Goal: Task Accomplishment & Management: Complete application form

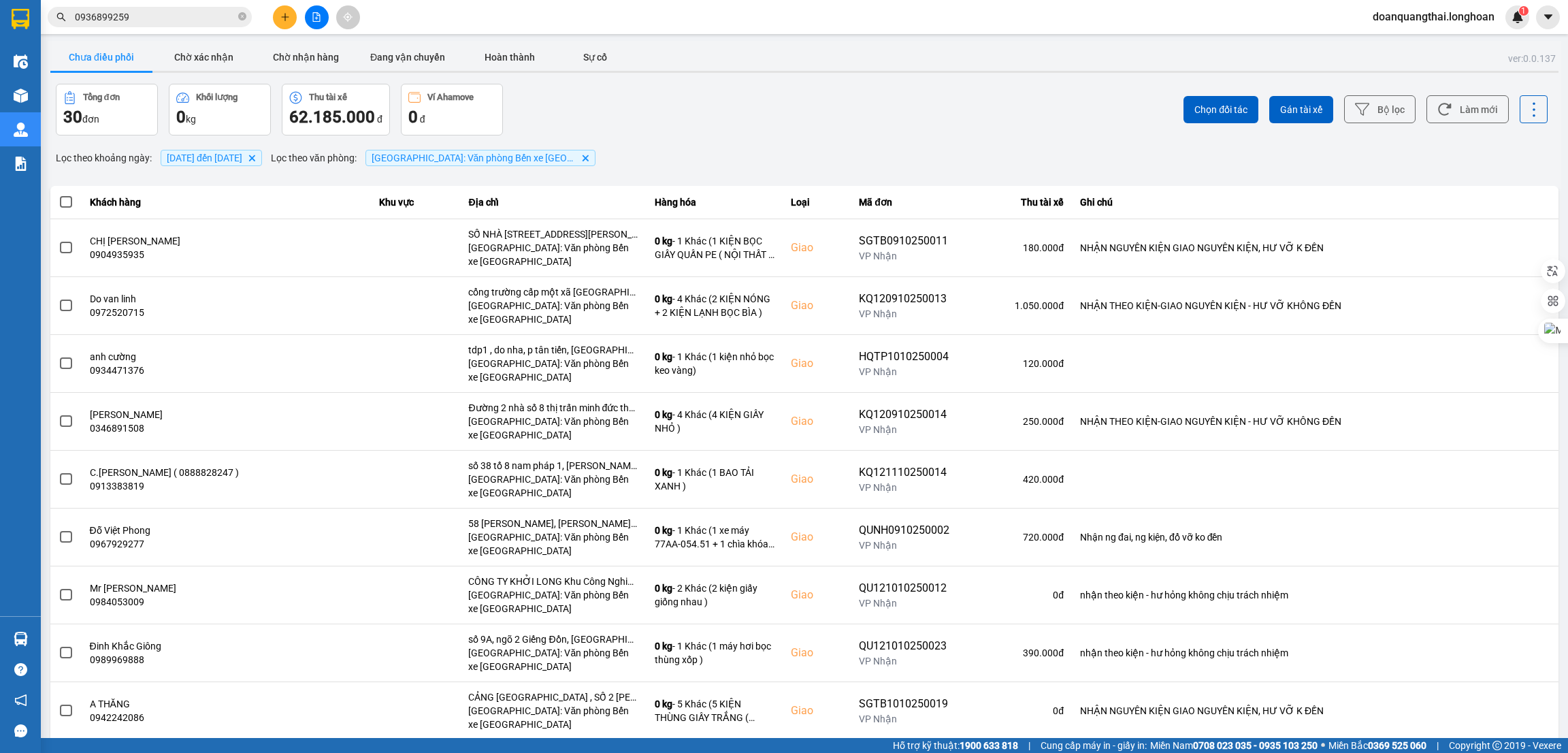
click at [132, 14] on input "0936899259" at bounding box center [155, 17] width 160 height 15
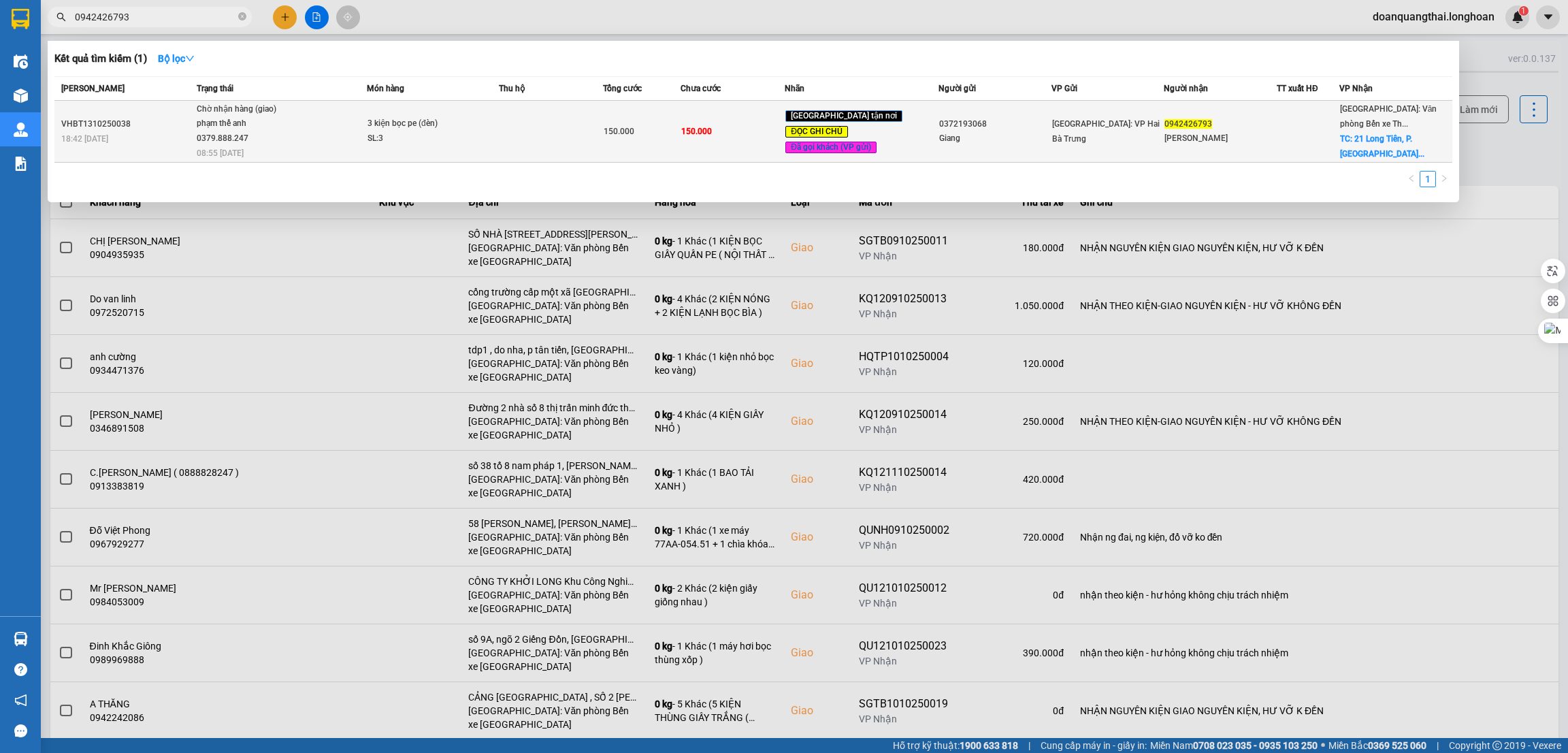
type input "0942426793"
click at [323, 151] on td "Chờ nhận hàng (giao) phạm thế anh 0379.888.247 08:55 [DATE]" at bounding box center [280, 131] width 174 height 62
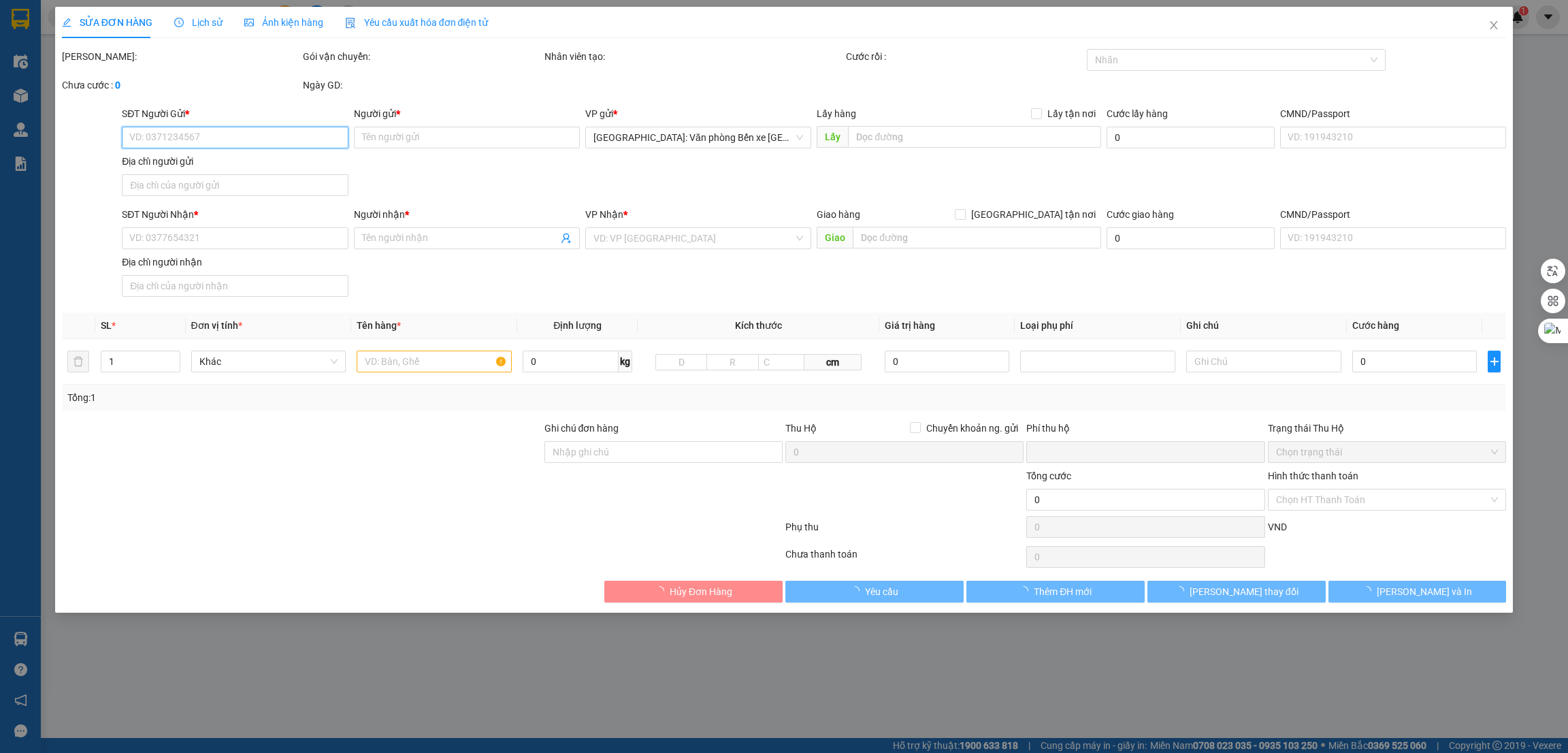
type input "0372193068"
type input "Giang"
type input "0942426793"
type input "[PERSON_NAME]"
checkbox input "true"
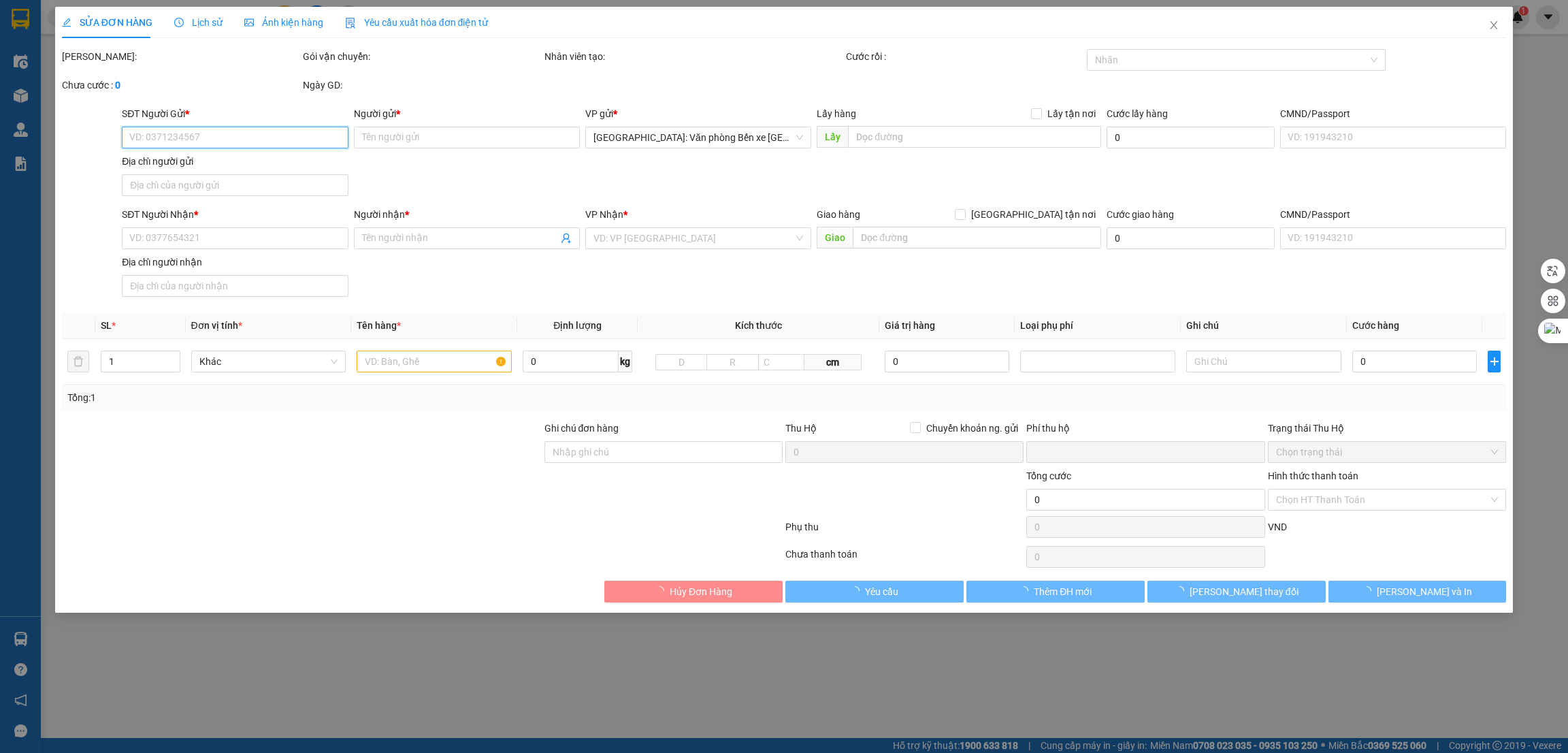
type input "21 Long Tiên, P. [GEOGRAPHIC_DATA], [GEOGRAPHIC_DATA], [GEOGRAPHIC_DATA]"
type input "Hàng chính sách, giao nguyên kiện hư vỡ không đền"
type input "0"
type input "150.000"
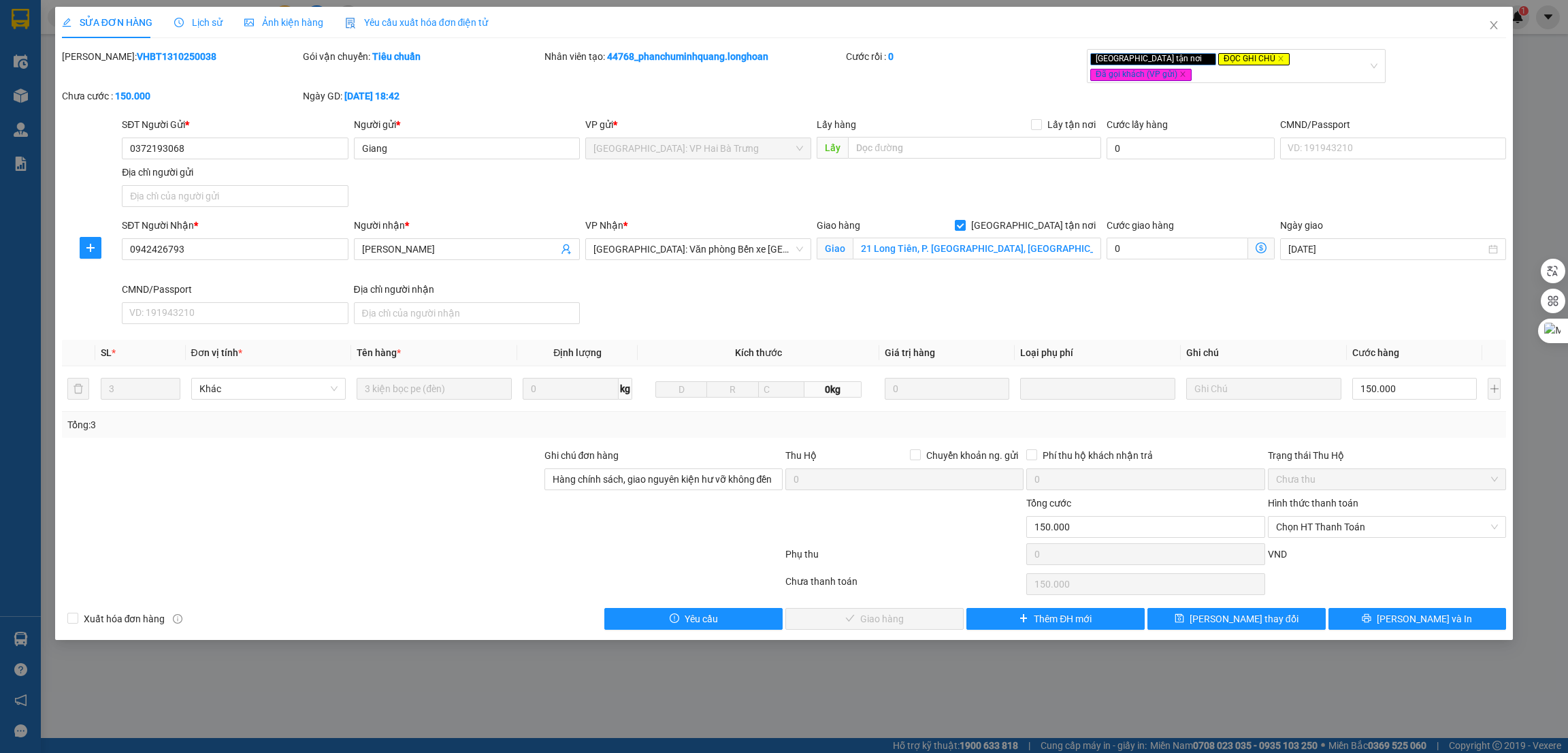
click at [356, 435] on div "Total Paid Fee 0 Total UnPaid Fee 150.000 Cash Collection Total Fee Mã ĐH: VHBT…" at bounding box center [784, 339] width 1445 height 581
click at [1503, 20] on span "Close" at bounding box center [1493, 26] width 38 height 38
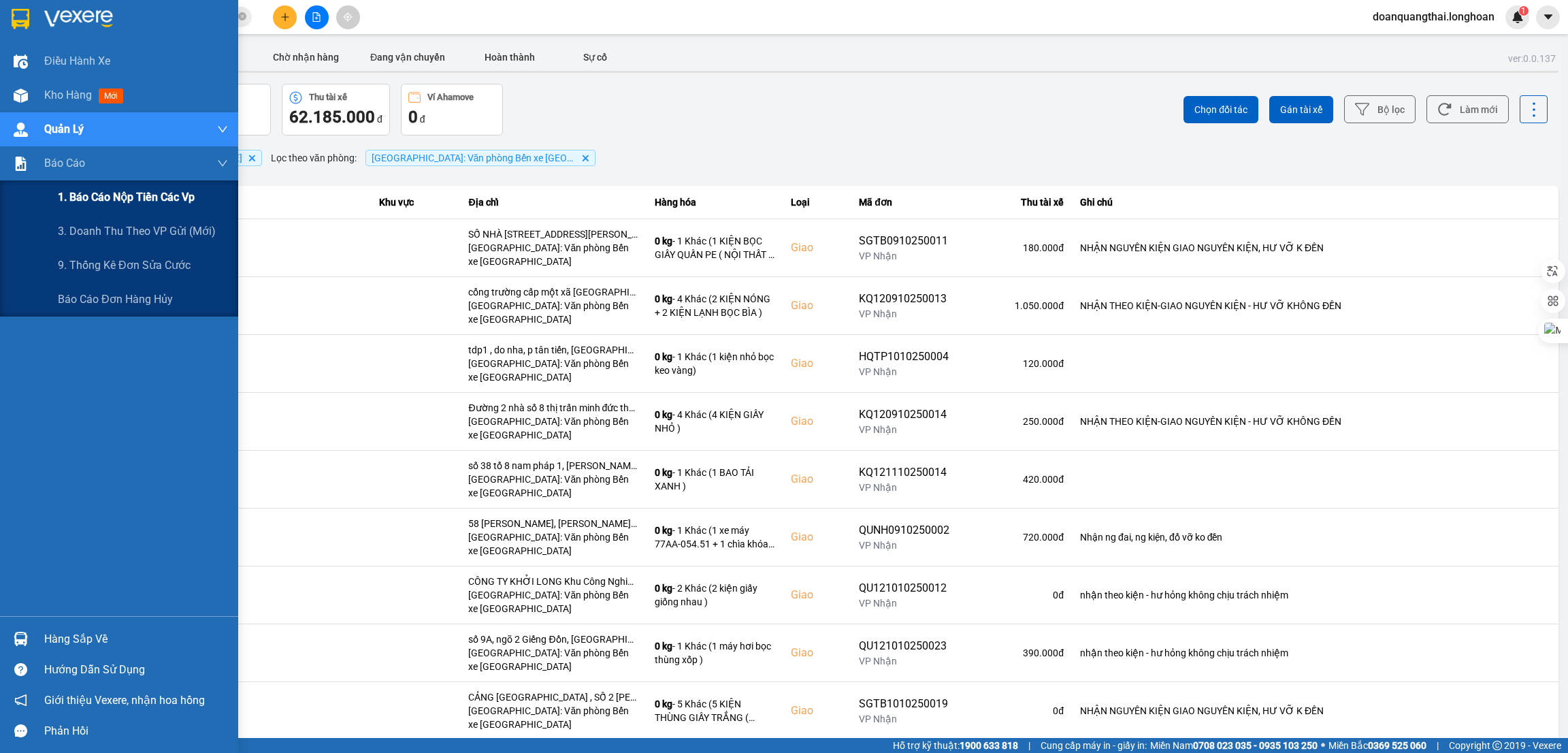
click at [98, 208] on div "1. Báo cáo nộp tiền các vp" at bounding box center [143, 197] width 170 height 34
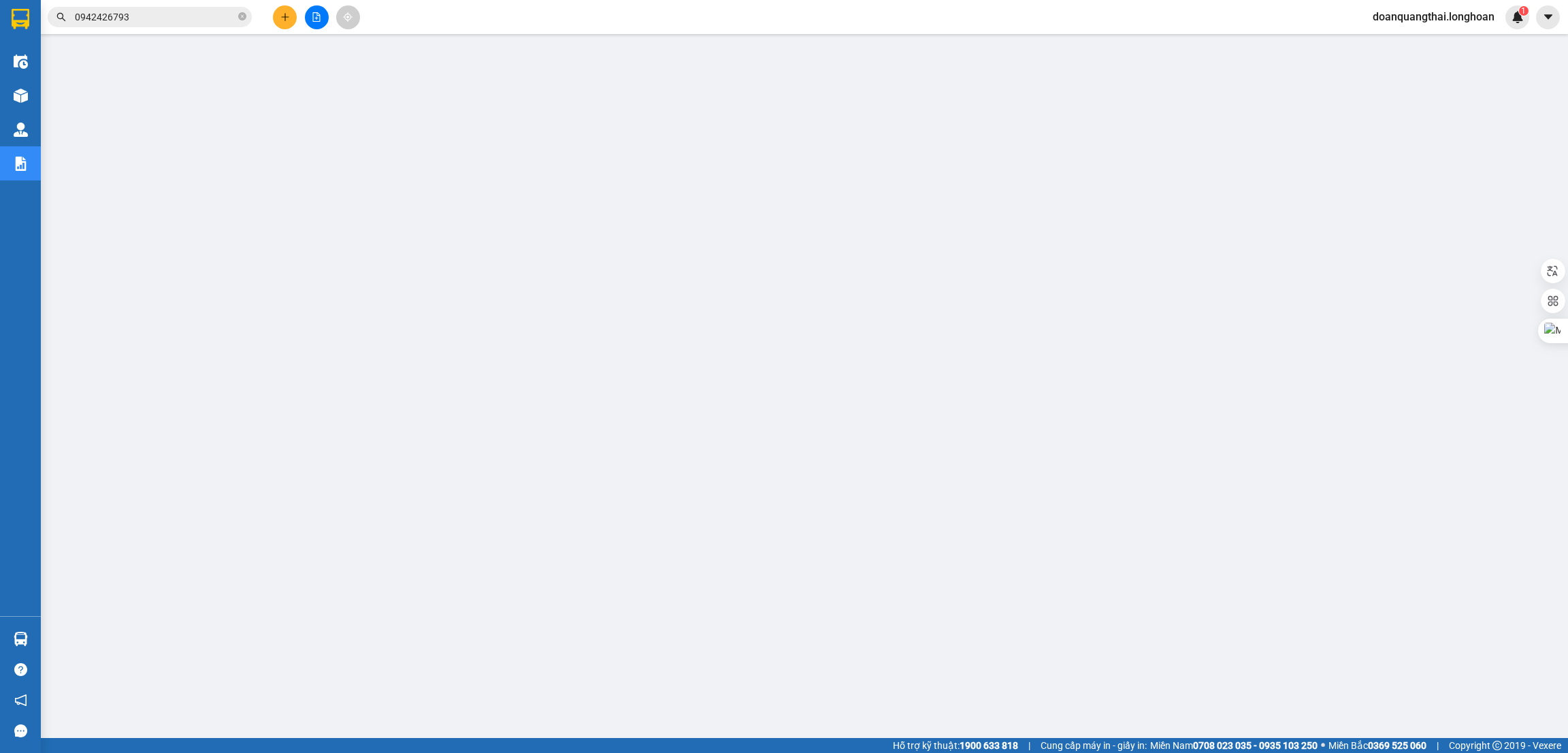
click at [181, 14] on input "0942426793" at bounding box center [155, 17] width 160 height 15
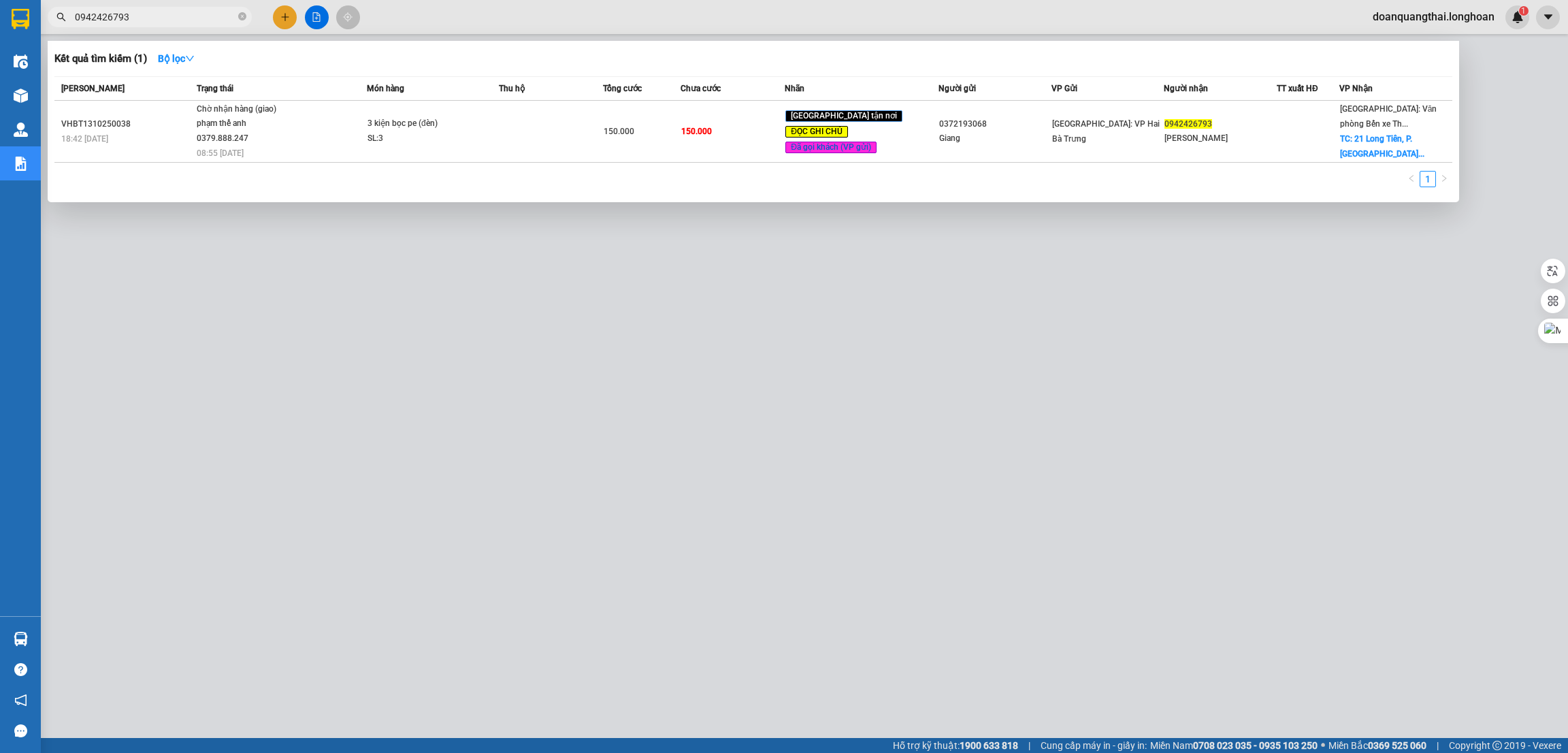
click at [181, 14] on input "0942426793" at bounding box center [155, 17] width 160 height 15
click at [160, 20] on input "0961271842" at bounding box center [155, 17] width 160 height 15
click at [779, 572] on div at bounding box center [784, 376] width 1568 height 753
click at [167, 24] on input "0961271842" at bounding box center [155, 17] width 160 height 15
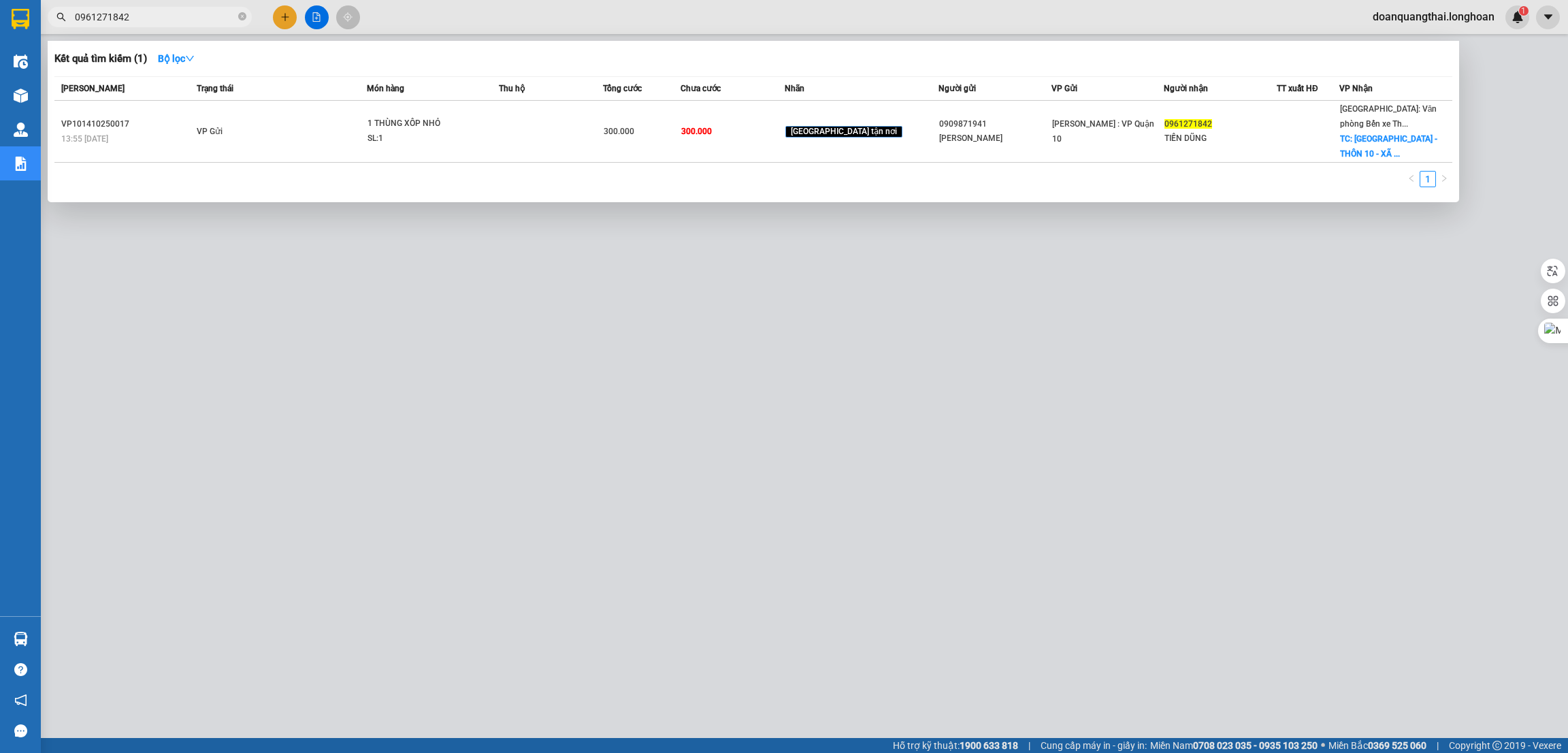
click at [167, 24] on input "0961271842" at bounding box center [155, 17] width 160 height 15
paste input "HNTH090125006"
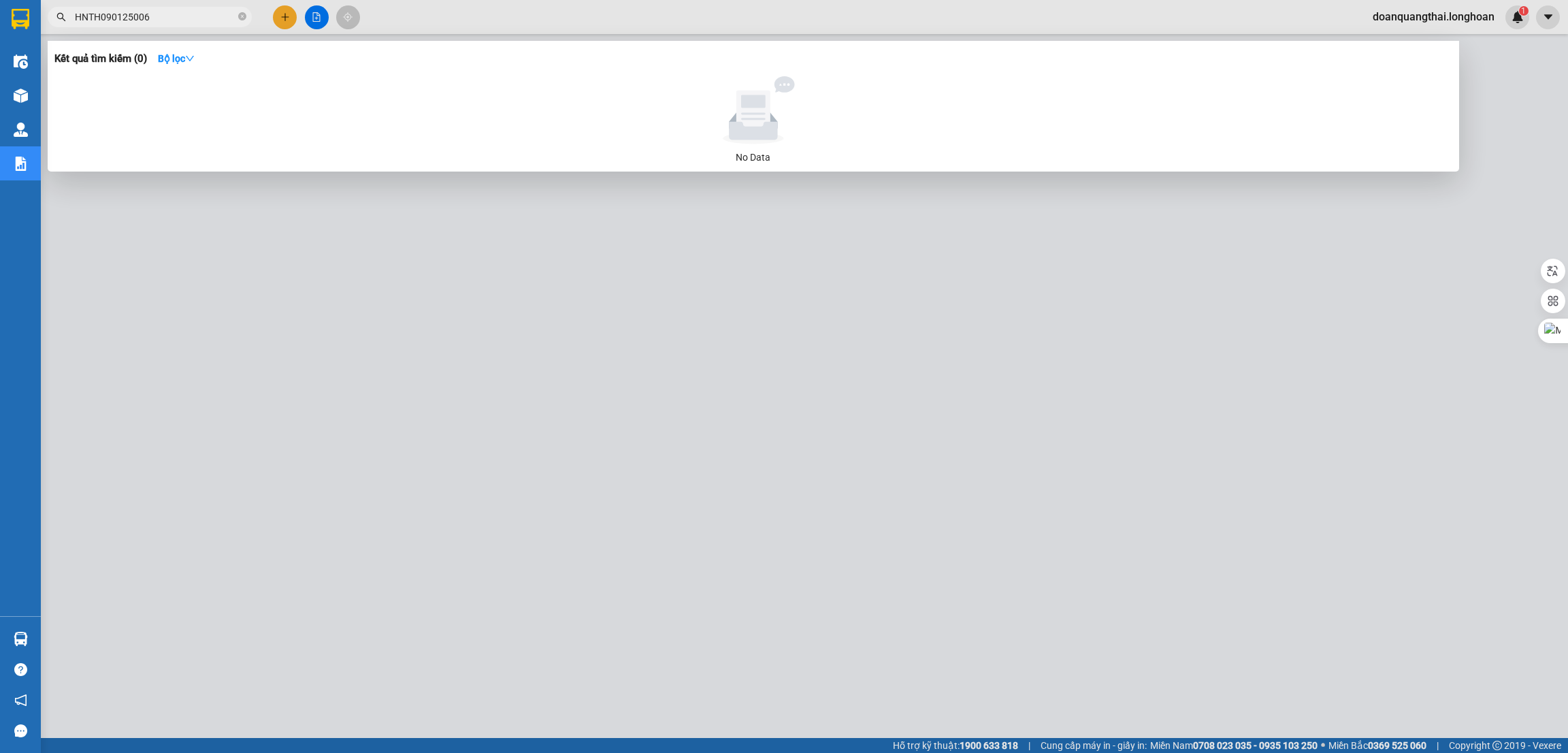
click at [158, 14] on input "HNTH090125006" at bounding box center [155, 17] width 160 height 15
paste input "text"
click at [183, 13] on input "HNTH090125006" at bounding box center [155, 17] width 160 height 15
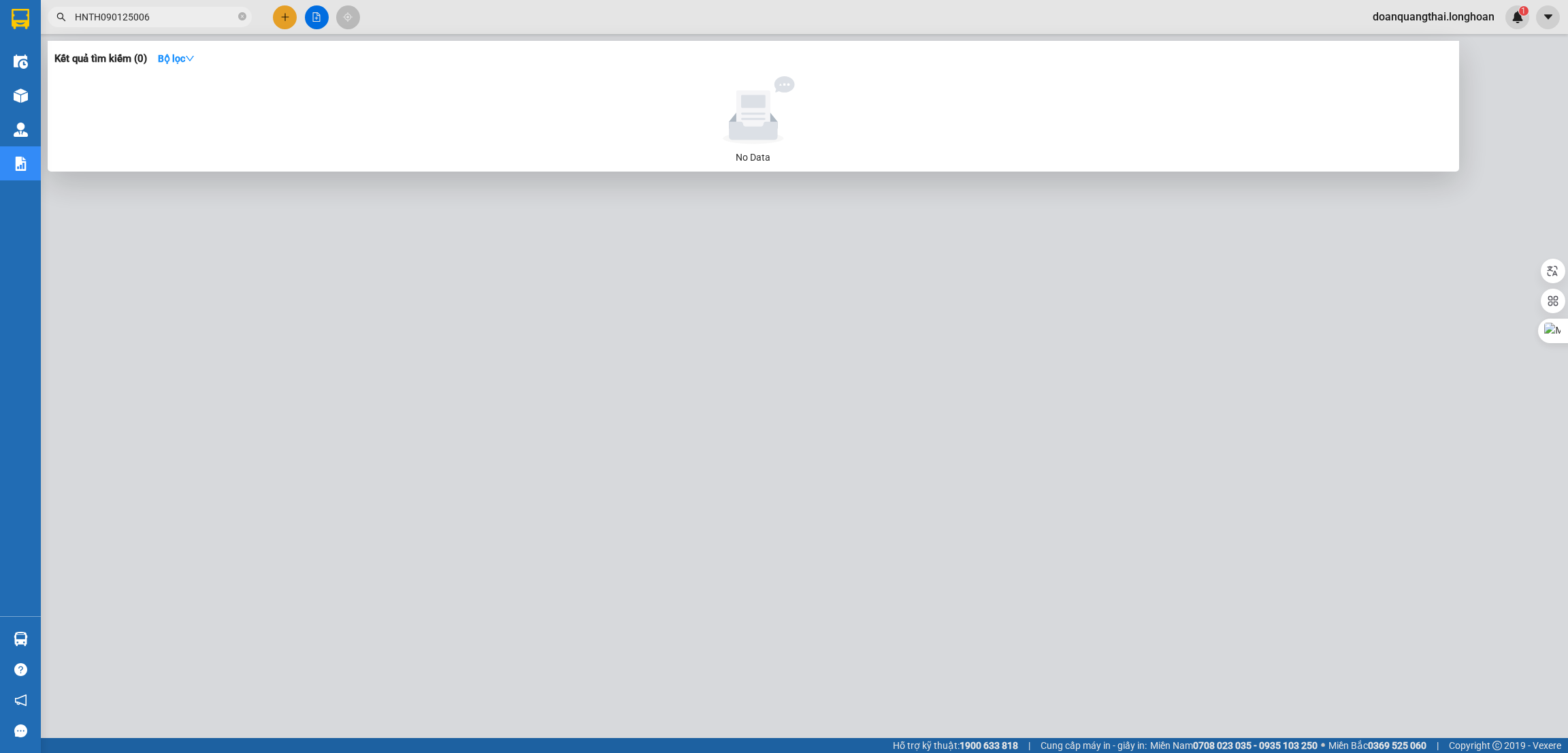
click at [183, 13] on input "HNTH090125006" at bounding box center [155, 17] width 160 height 15
paste input "05"
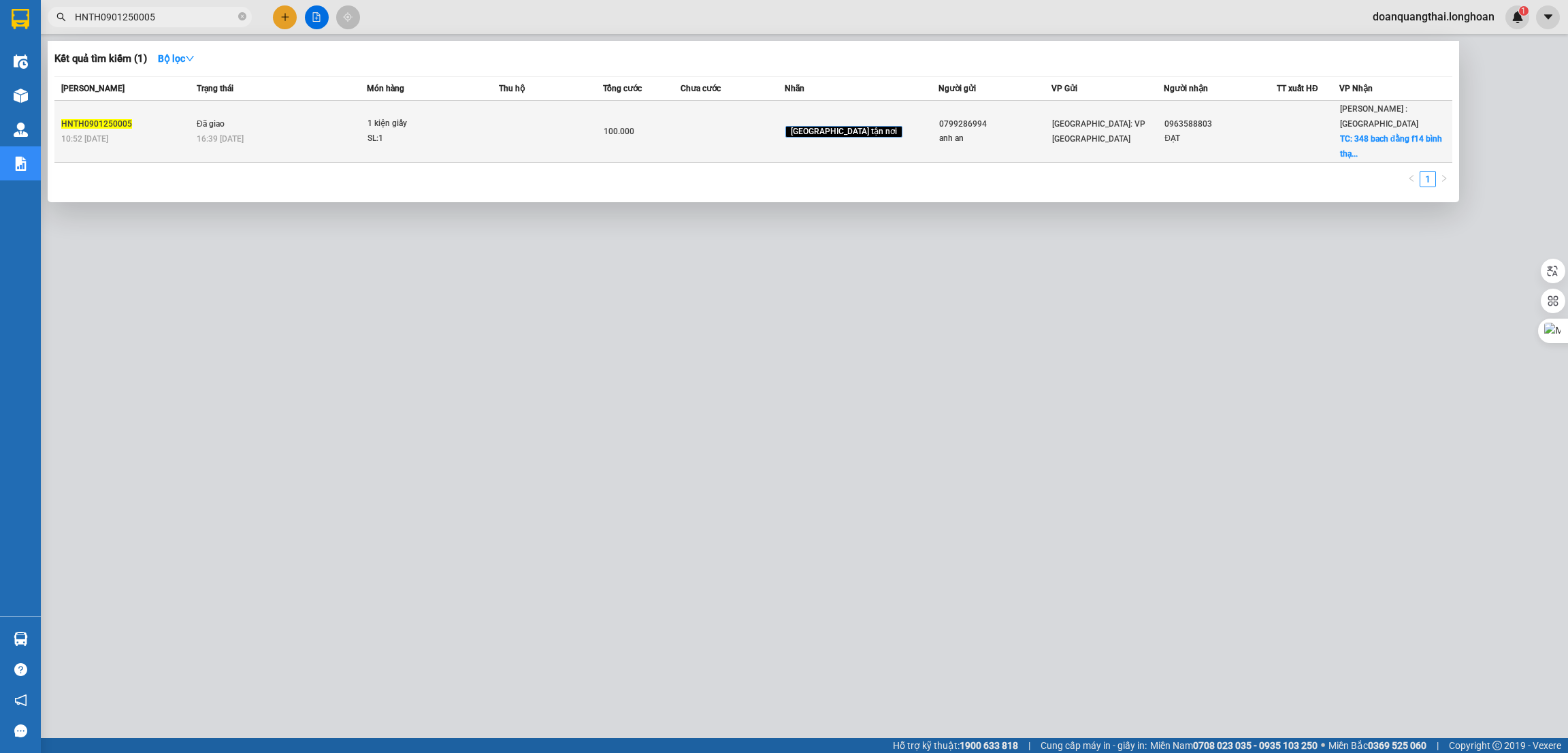
click at [564, 130] on td at bounding box center [550, 131] width 104 height 62
click at [681, 130] on div "100.000" at bounding box center [642, 131] width 77 height 15
click at [1247, 135] on div "ĐẠT" at bounding box center [1220, 138] width 112 height 14
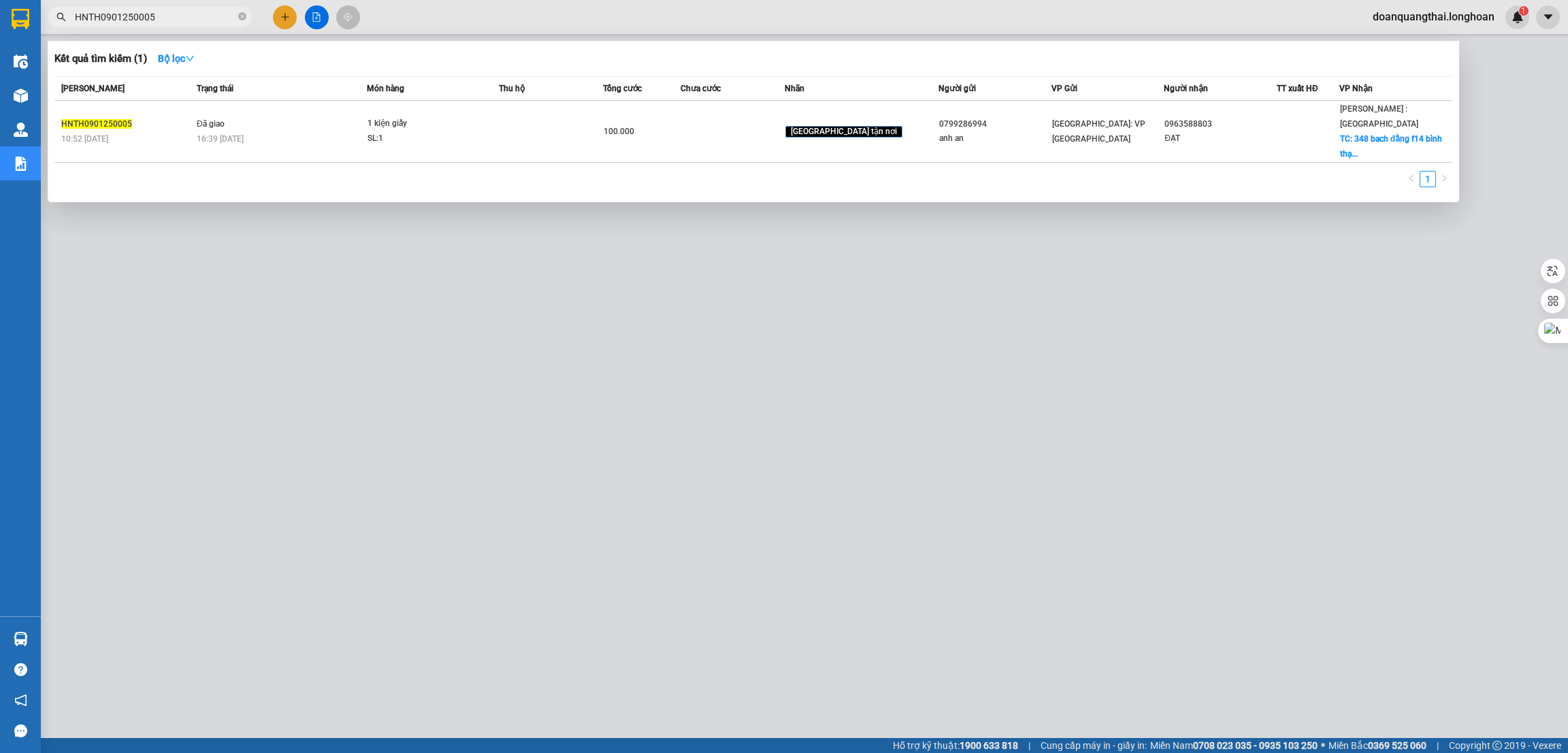
click at [156, 18] on input "HNTH0901250005" at bounding box center [155, 17] width 160 height 15
paste input "6"
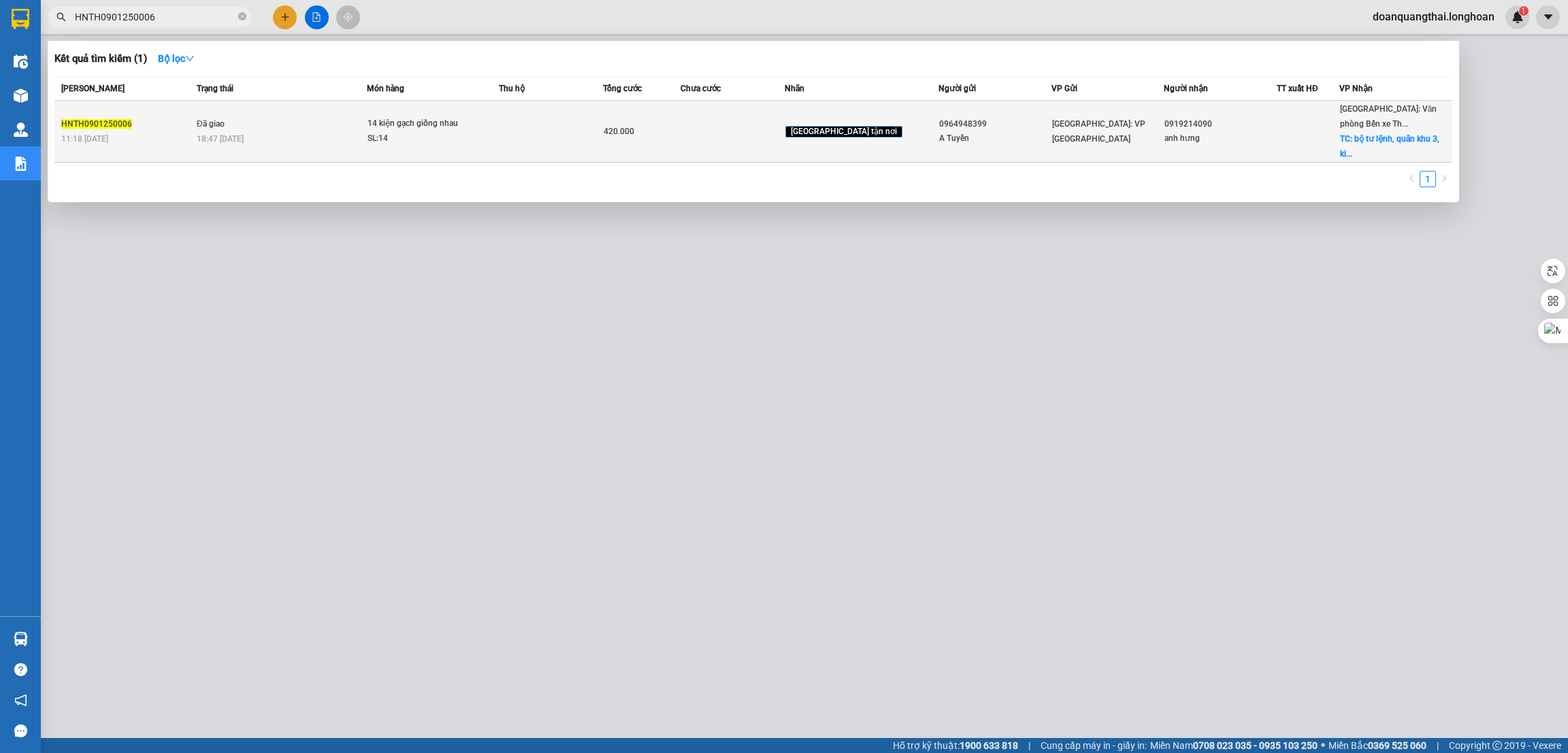
type input "HNTH0901250006"
click at [299, 120] on td "Đã giao 18:47 [DATE]" at bounding box center [280, 131] width 174 height 62
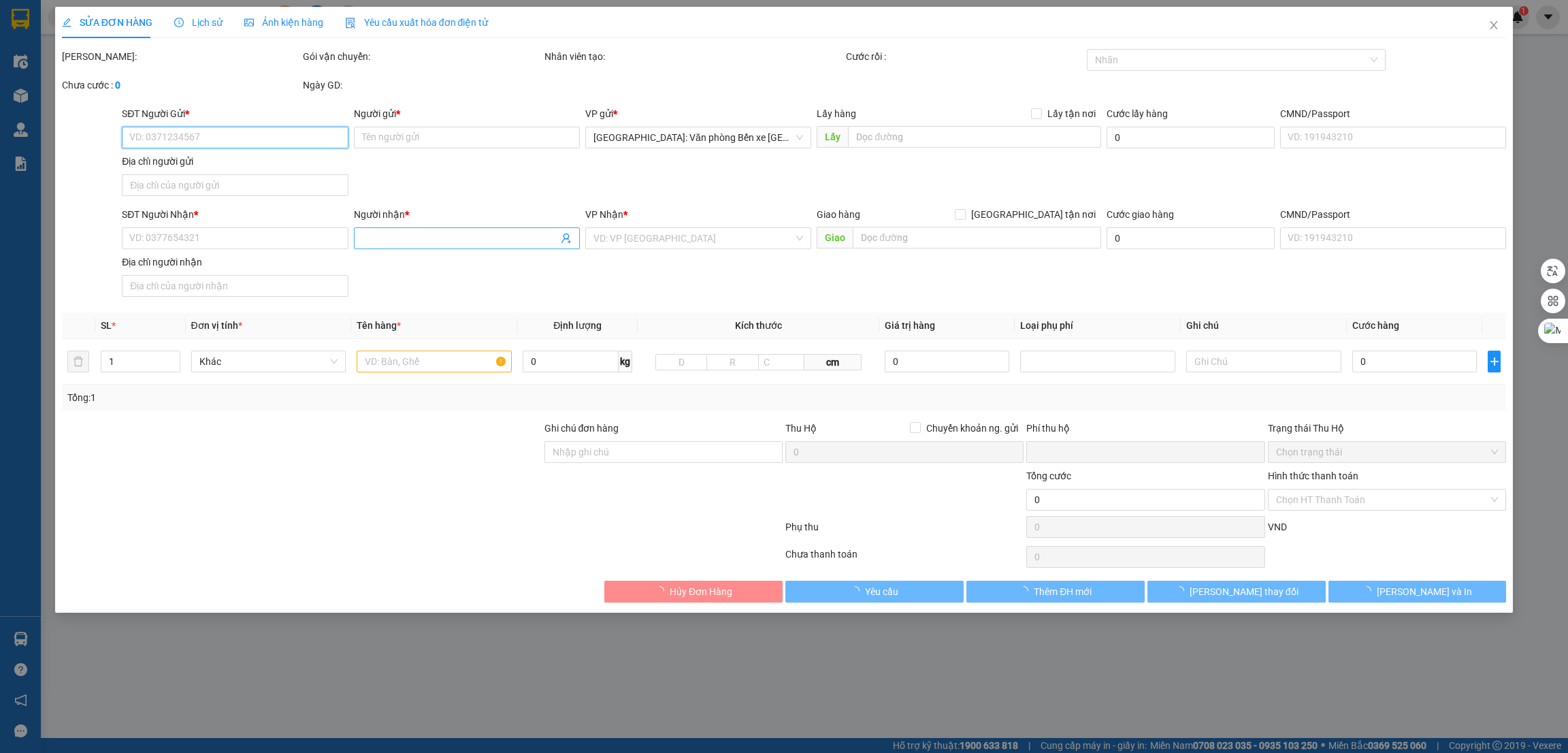
type input "0964948399"
type input "A Tuyền"
type input "0919214090"
type input "anh hưng"
checkbox input "true"
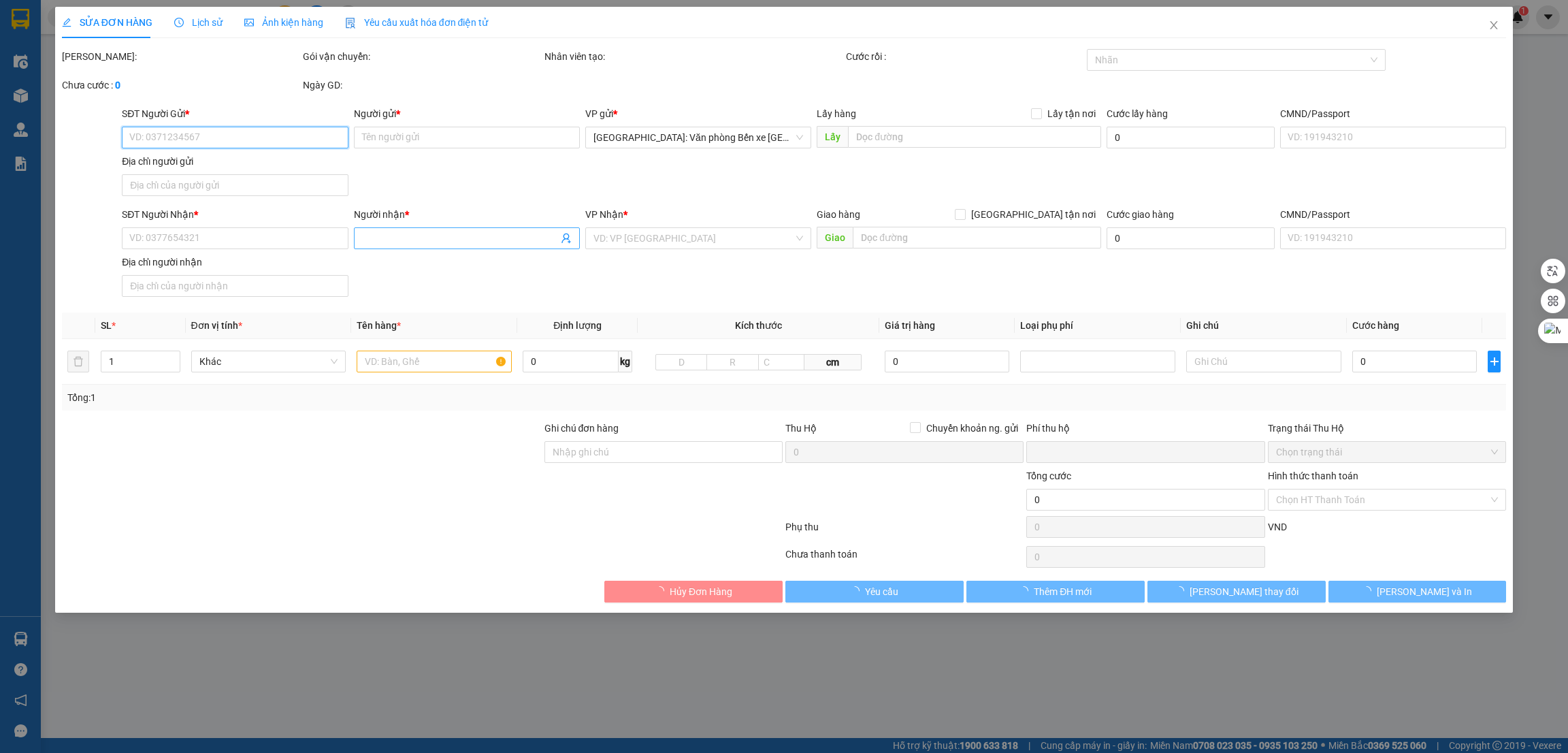
type input "bộ tư lệnh, quân khu 3, kiến an, [GEOGRAPHIC_DATA]"
type input "0"
type input "420.000"
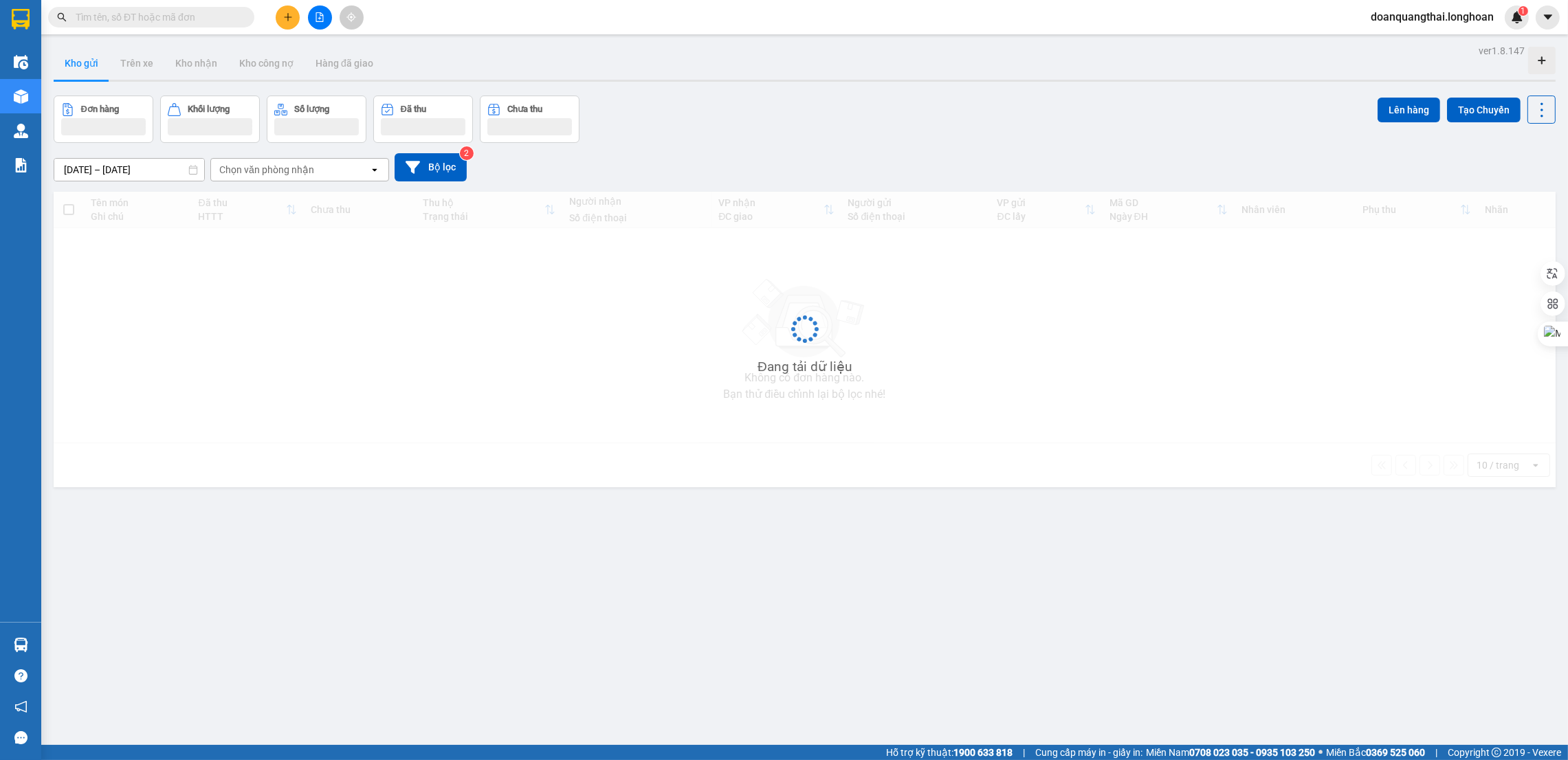
click at [211, 14] on input "text" at bounding box center [156, 17] width 162 height 15
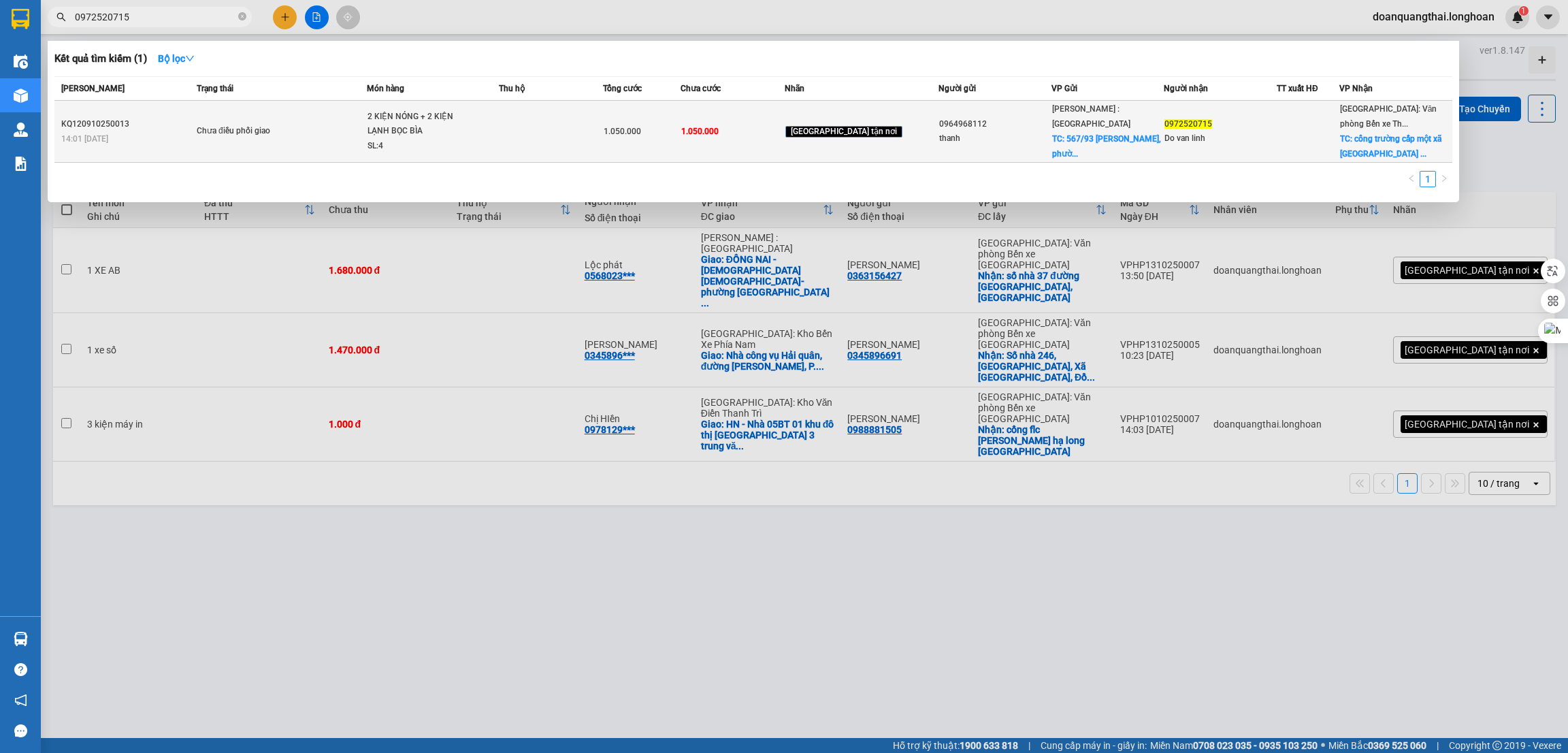
type input "0972520715"
click at [448, 141] on div "SL: 4" at bounding box center [419, 146] width 102 height 15
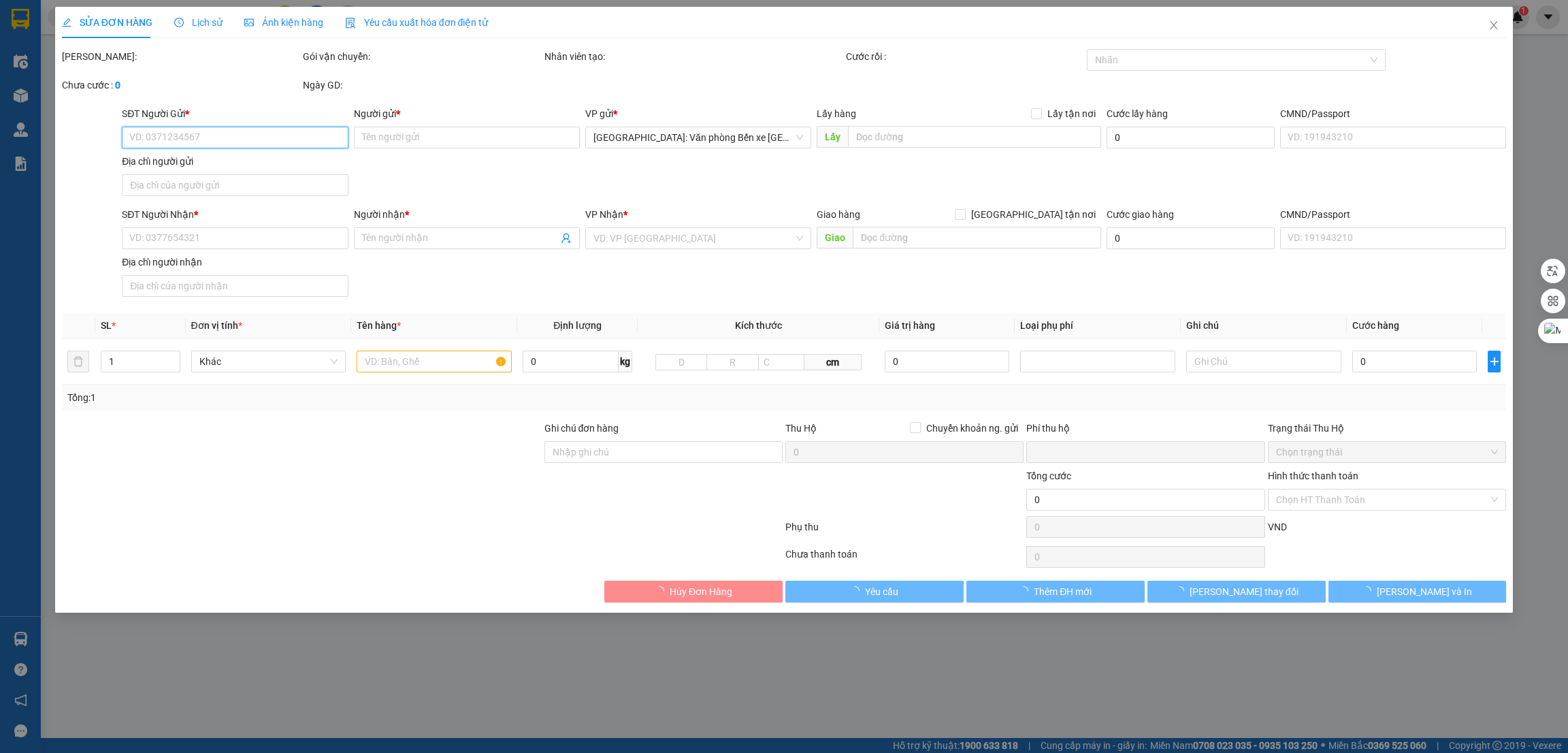
type input "0964968112"
type input "thanh"
checkbox input "true"
type input "567/93 Lê văn Khương, phường hiệp Thanh q12"
type input "0972520715"
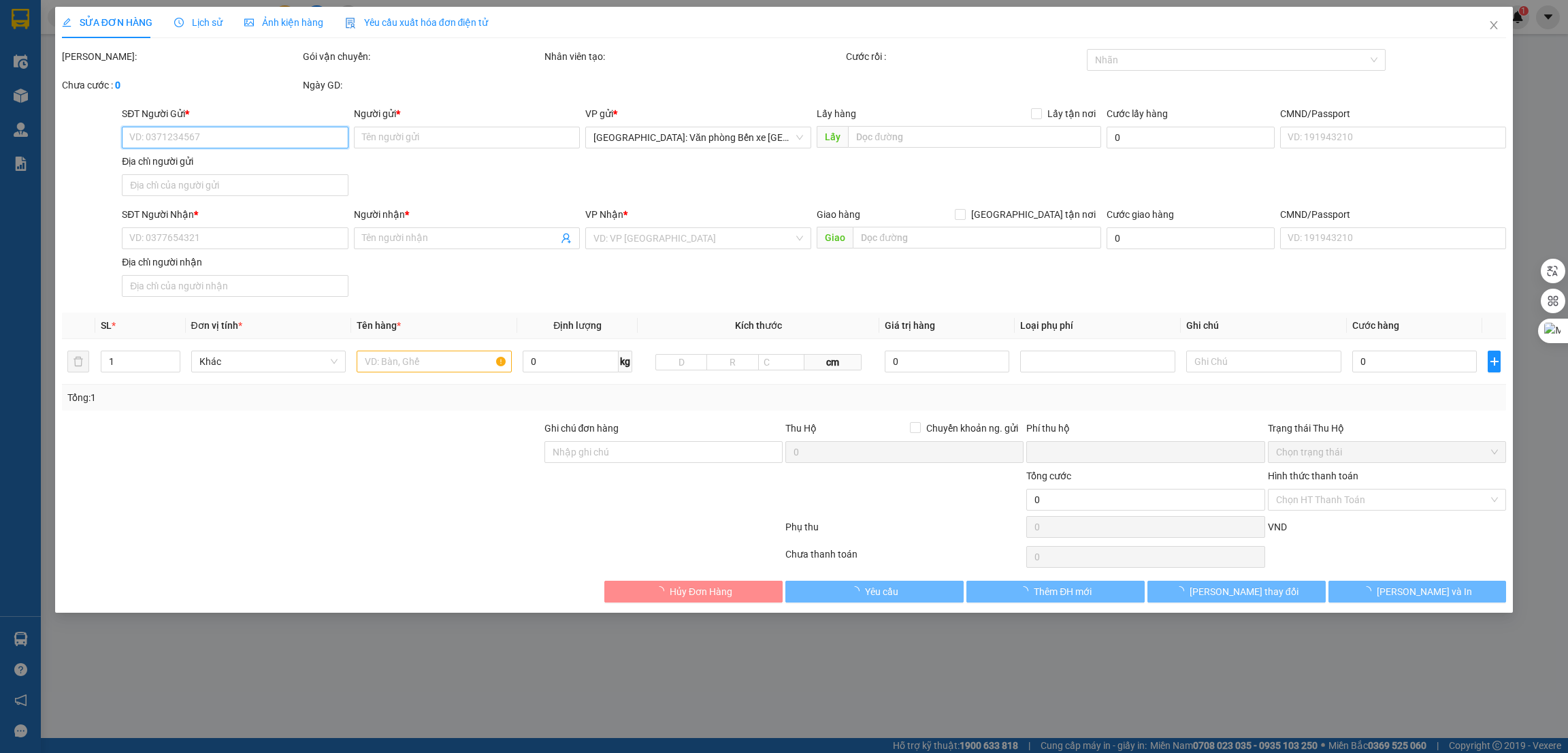
type input "Do van linh"
checkbox input "true"
type input "cổng trường cấp một xã [GEOGRAPHIC_DATA] an lão [GEOGRAPHIC_DATA]"
type input "NHẬN THEO KIỆN-GIAO NGUYÊN KIỆN - HƯ VỠ KHÔNG ĐỀN"
type input "0"
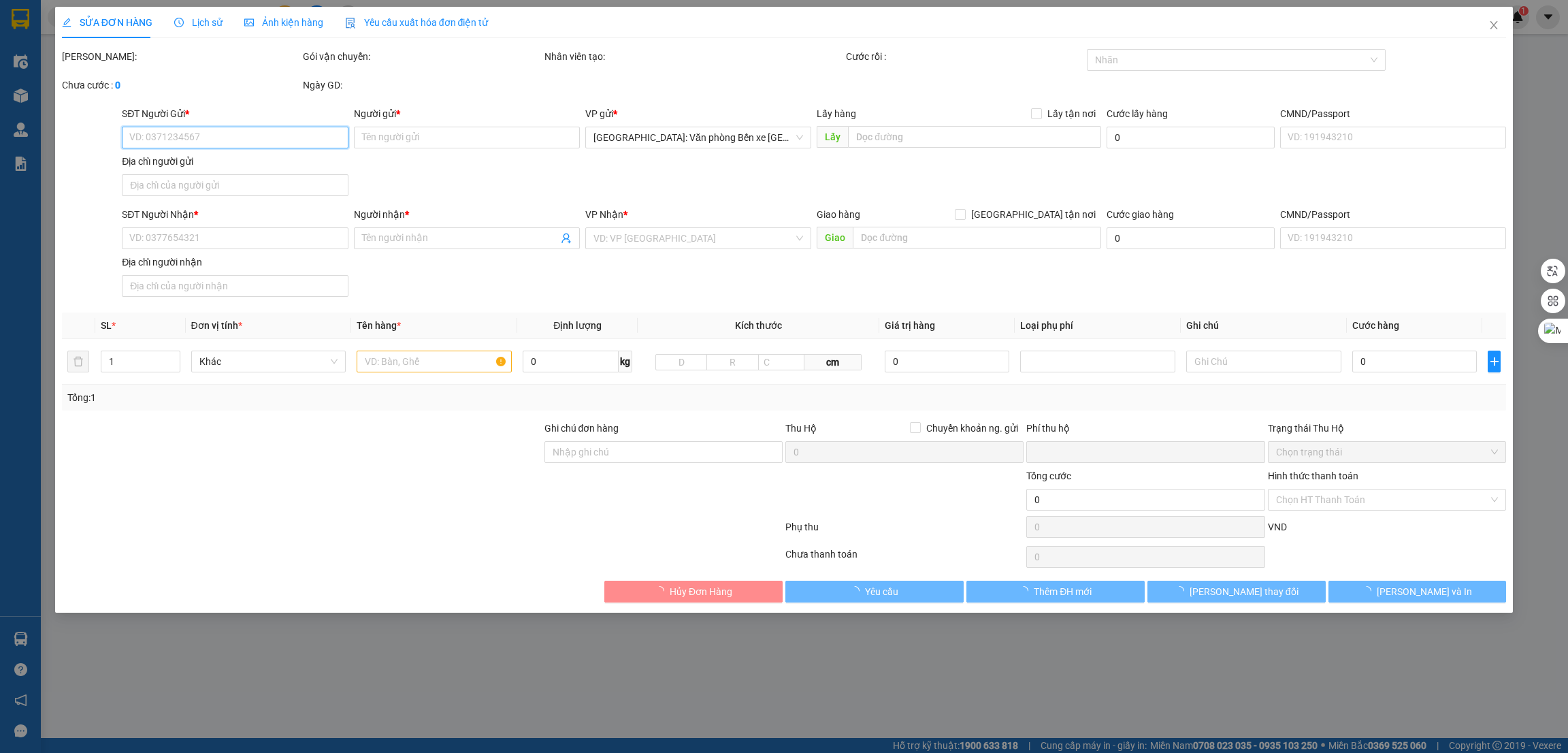
type input "1.050.000"
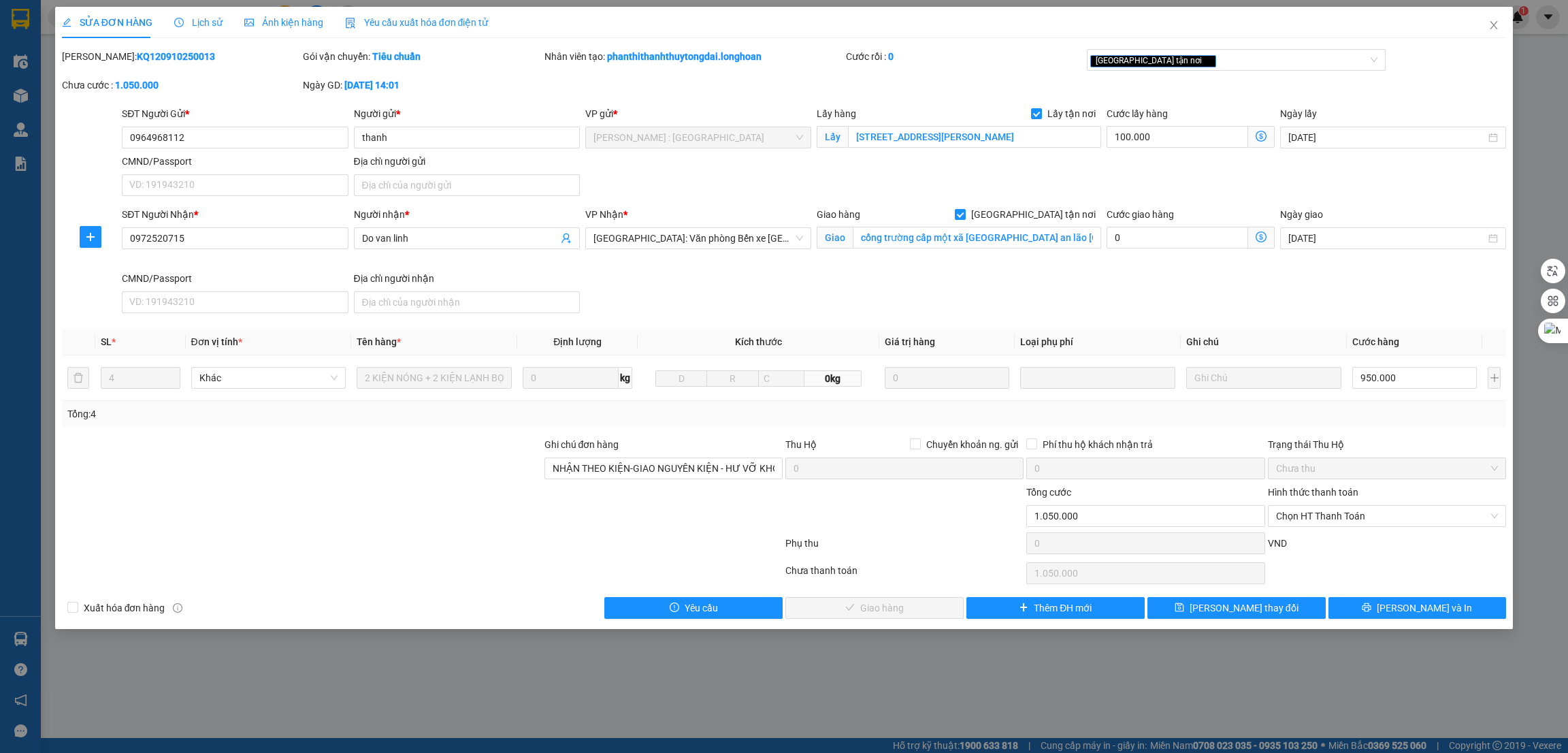
click at [1060, 422] on div "Tổng: 4" at bounding box center [785, 413] width 1434 height 15
click at [366, 266] on div "Người nhận * Do van linh" at bounding box center [467, 239] width 232 height 64
click at [771, 311] on div "SĐT Người Nhận * 0972520715 Người nhận * Do van linh VP Nhận * Hải Phòng: Văn p…" at bounding box center [814, 263] width 1389 height 112
click at [1493, 24] on icon "close" at bounding box center [1494, 25] width 11 height 11
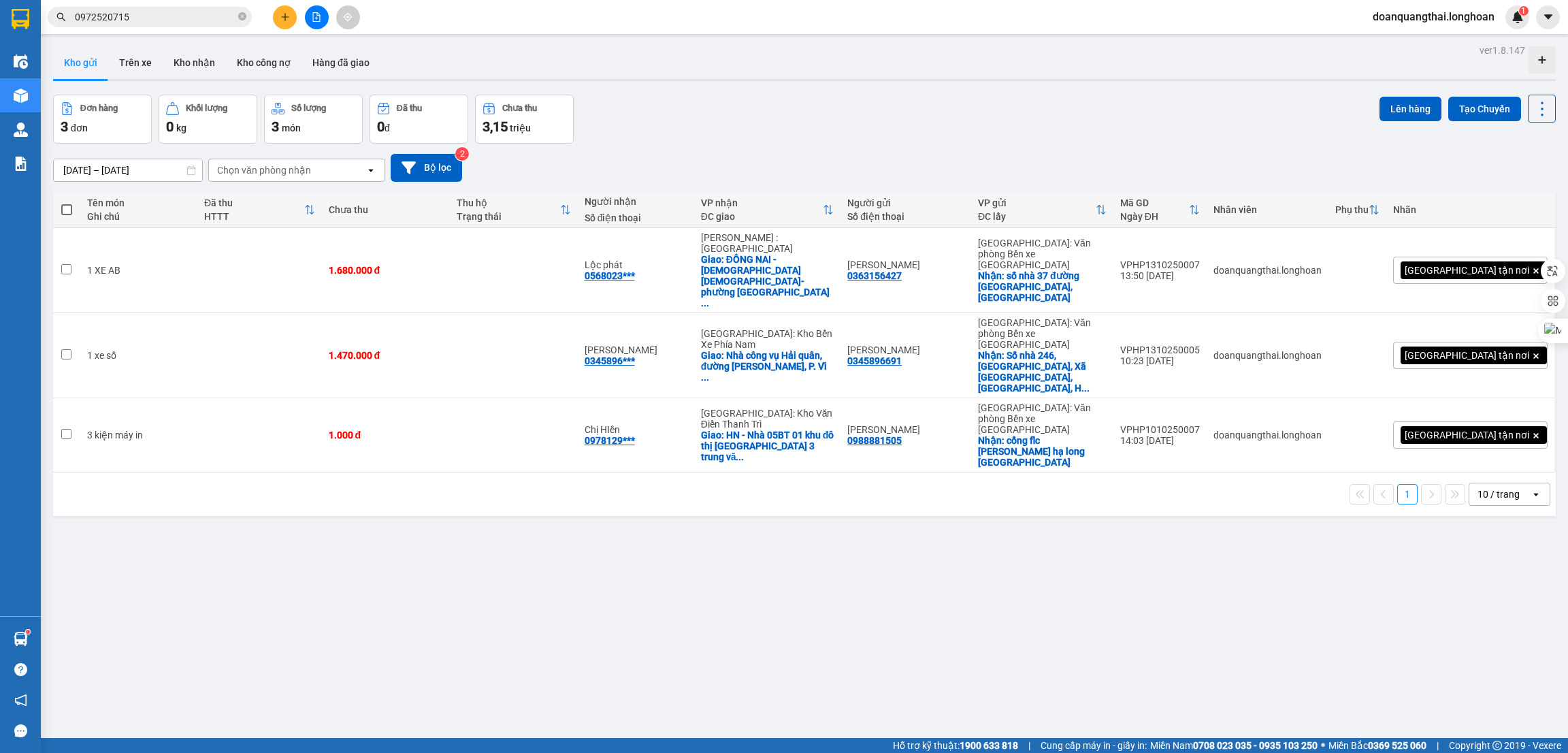
click at [176, 18] on input "0972520715" at bounding box center [155, 17] width 160 height 15
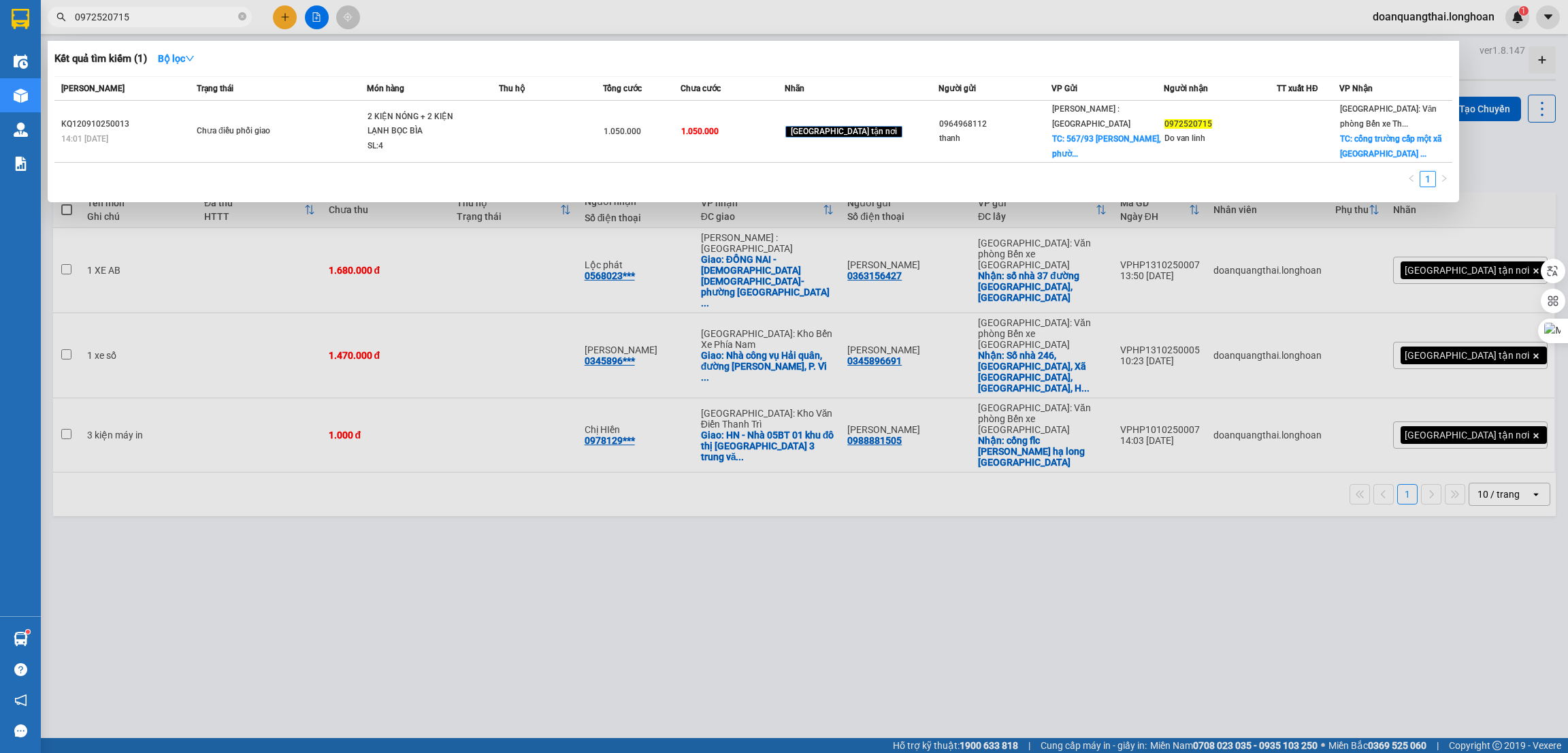
click at [176, 18] on input "0972520715" at bounding box center [155, 17] width 160 height 15
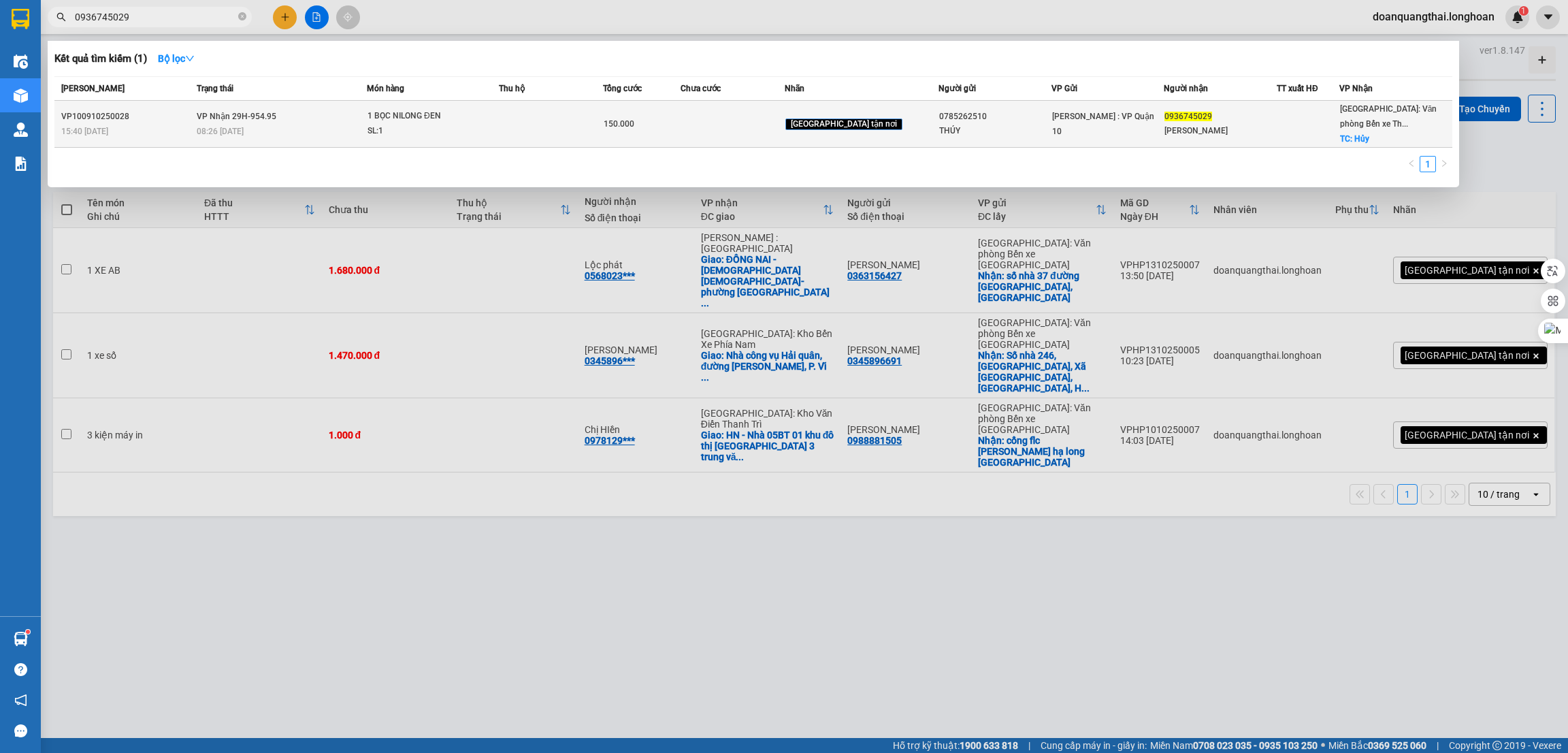
type input "0936745029"
click at [658, 130] on div "150.000" at bounding box center [642, 124] width 77 height 15
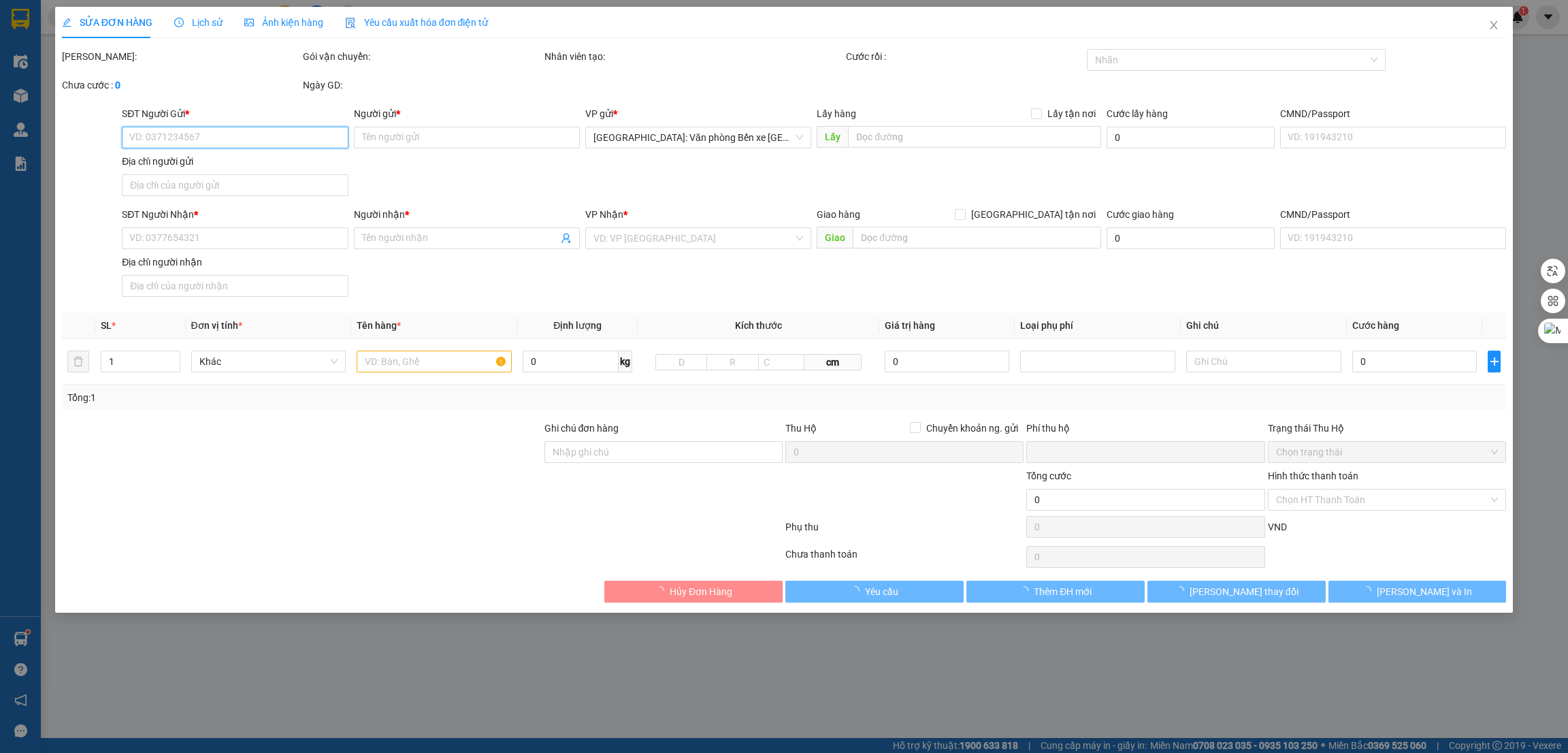
type input "0785262510"
type input "THÚY"
type input "0936745029"
type input "THU HẰNG"
checkbox input "true"
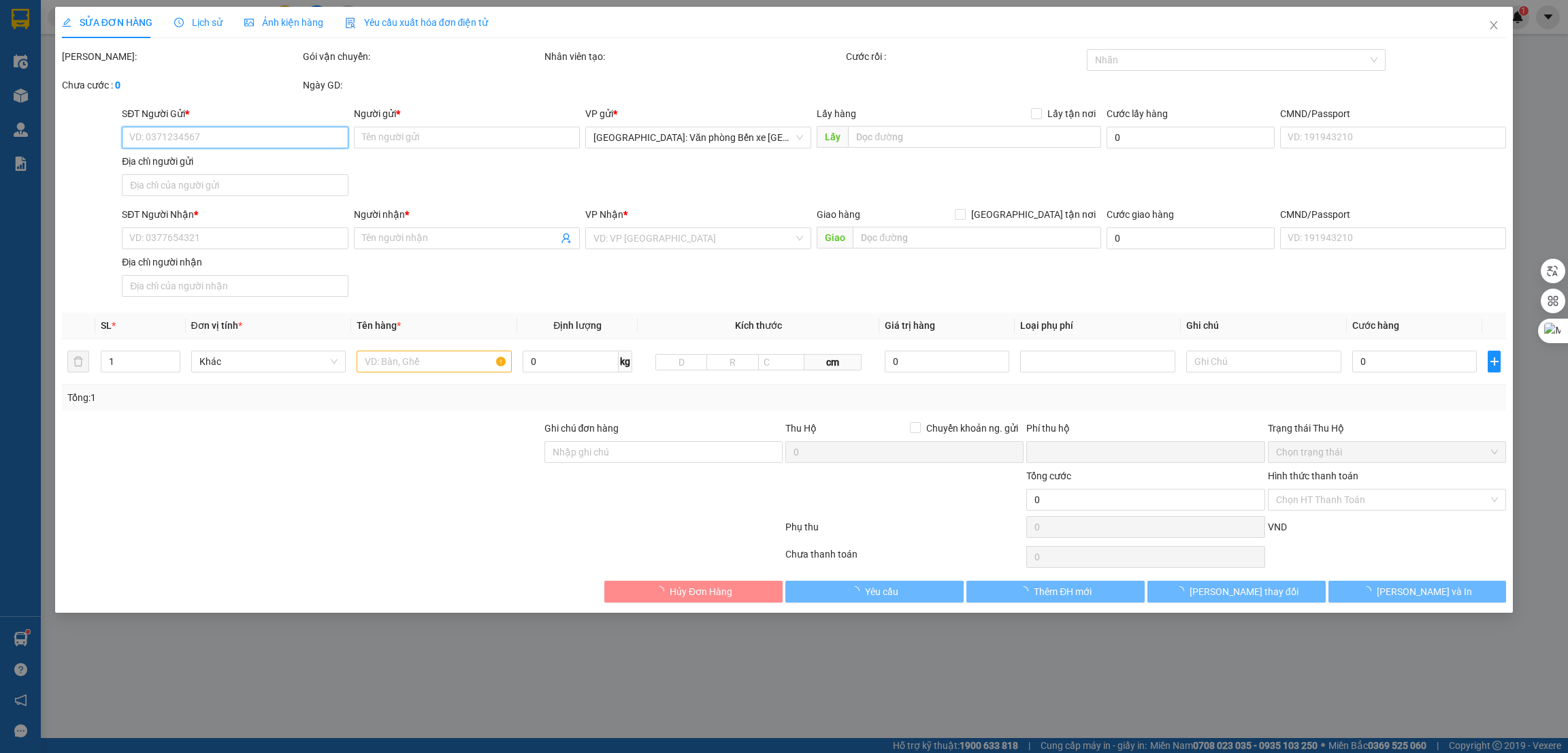
type input "Hủy"
type input "hàng k bao bể vỡ hư hỏng"
type input "0"
type input "150.000"
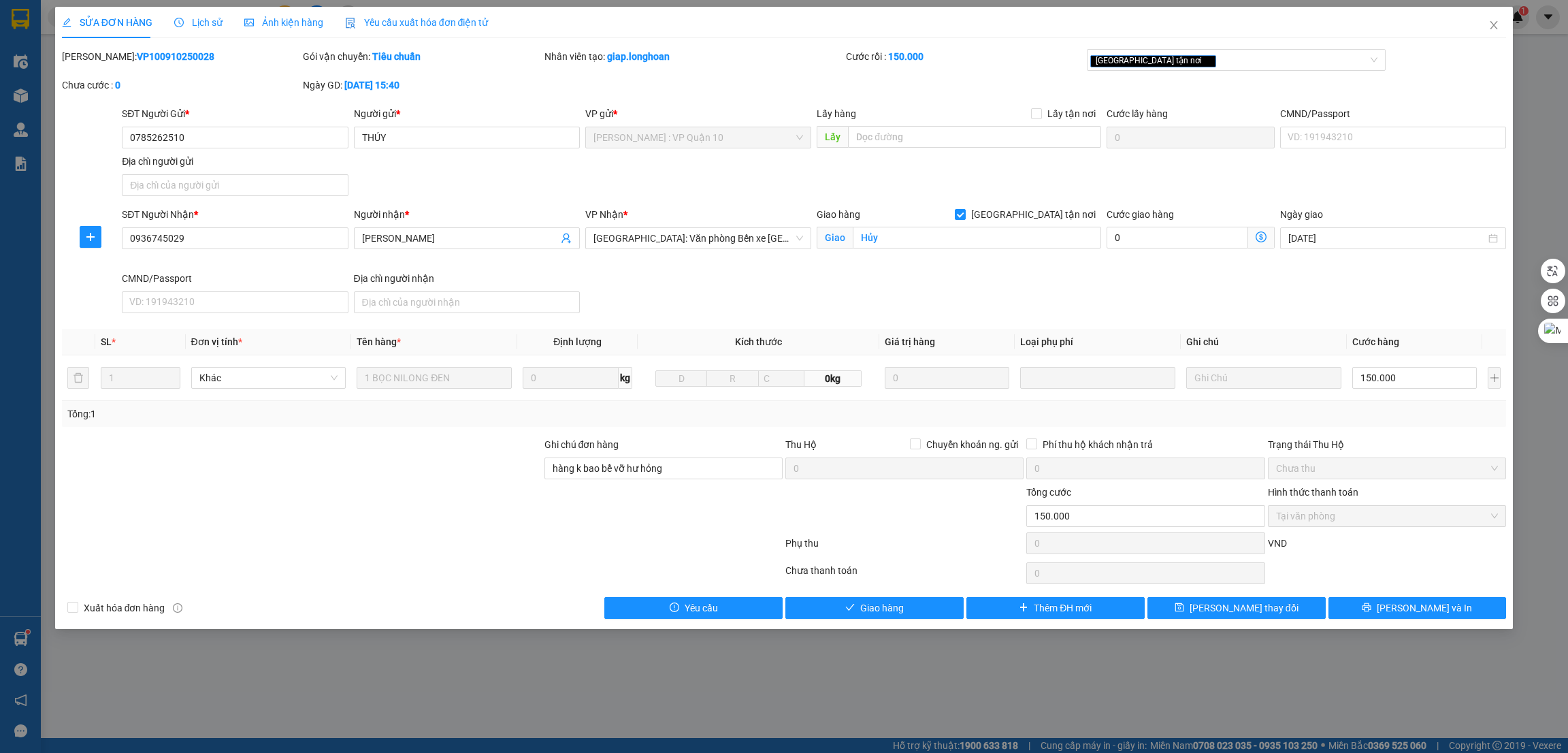
click at [956, 270] on div "Giao hàng Giao tận nơi Giao Hủy" at bounding box center [958, 239] width 289 height 64
click at [204, 17] on span "Lịch sử" at bounding box center [198, 22] width 48 height 11
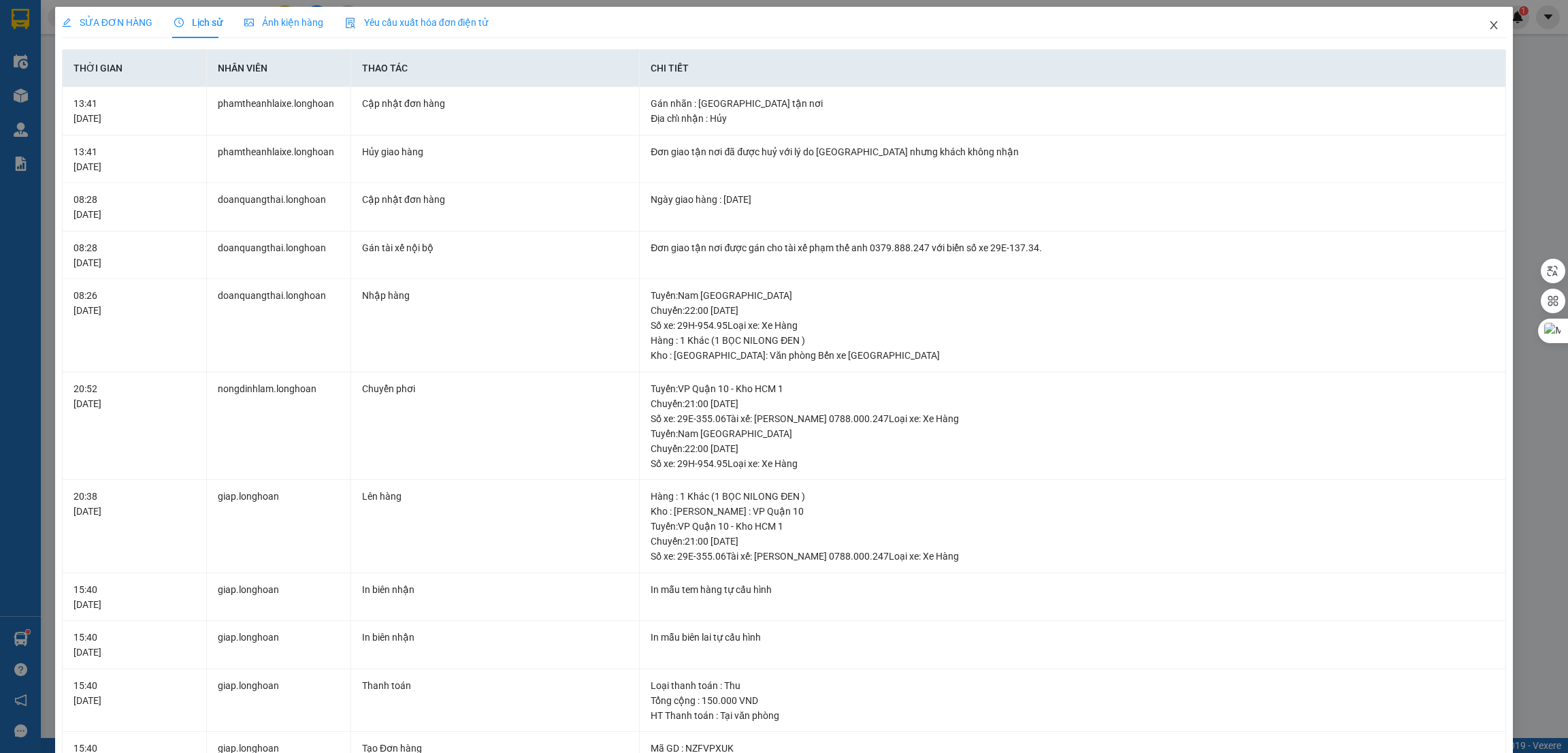
click at [1488, 24] on icon "close" at bounding box center [1494, 25] width 11 height 11
